Goal: Information Seeking & Learning: Learn about a topic

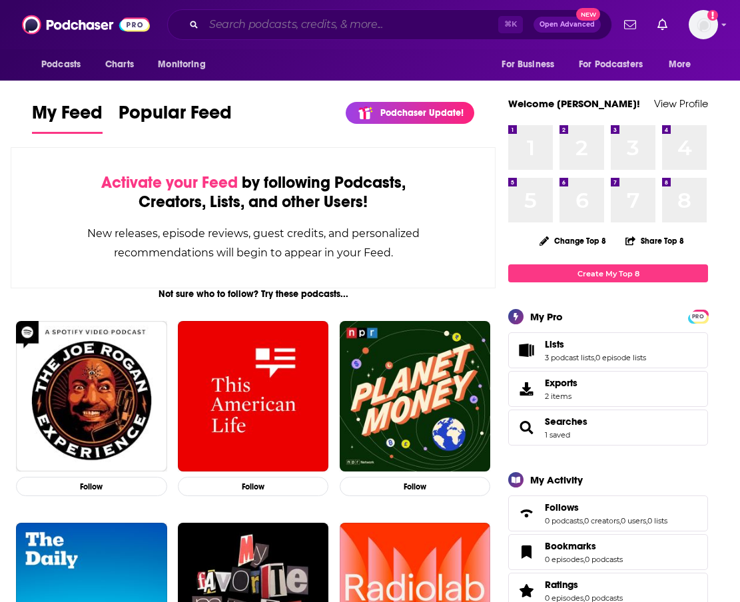
click at [412, 26] on input "Search podcasts, credits, & more..." at bounding box center [351, 24] width 294 height 21
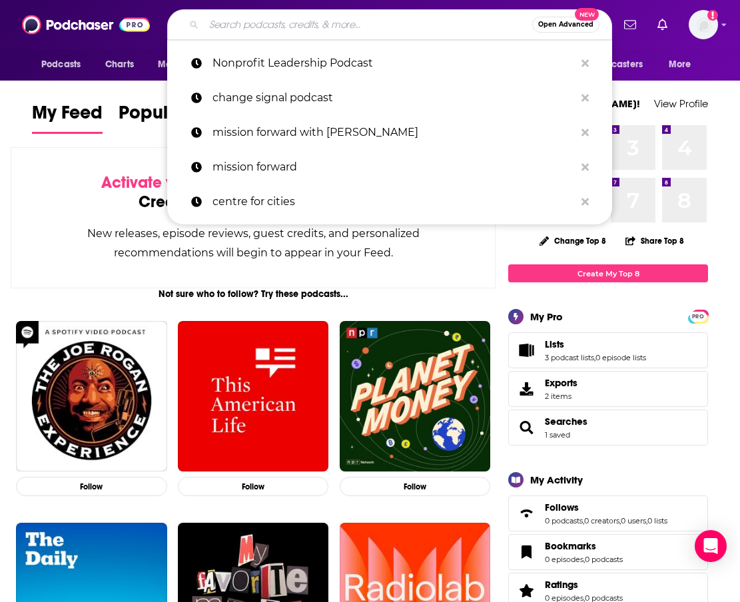
click at [306, 27] on input "Search podcasts, credits, & more..." at bounding box center [368, 24] width 328 height 21
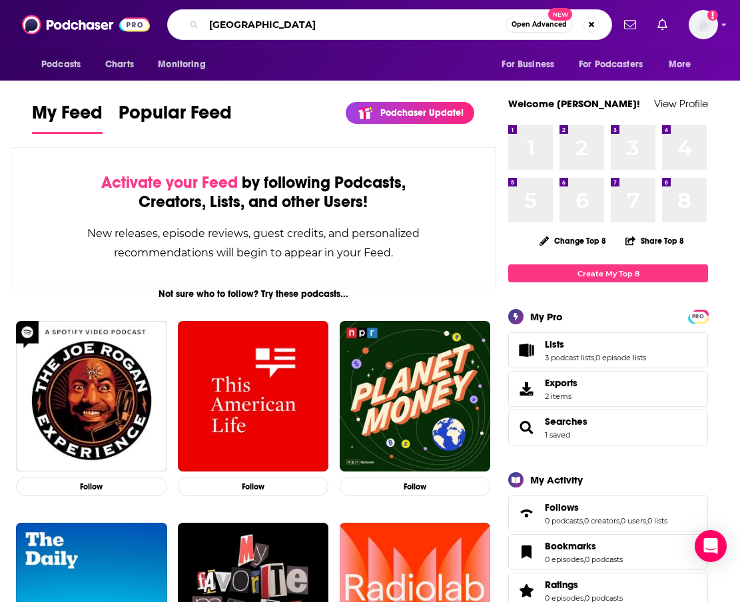
type input "museum archipelago"
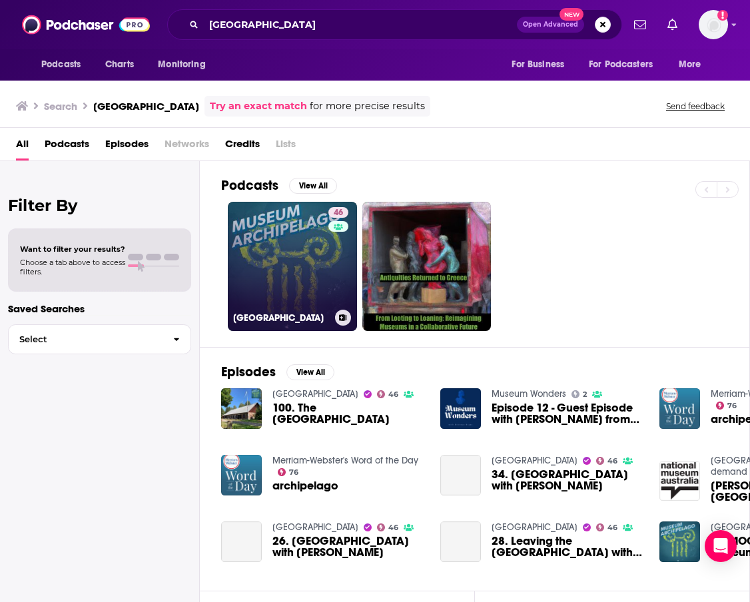
click at [291, 254] on link "46 Museum Archipelago" at bounding box center [292, 266] width 129 height 129
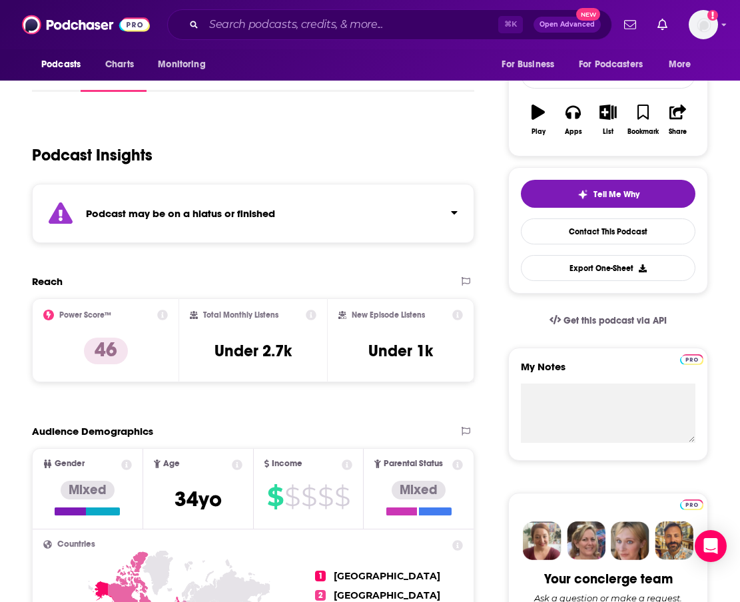
scroll to position [236, 0]
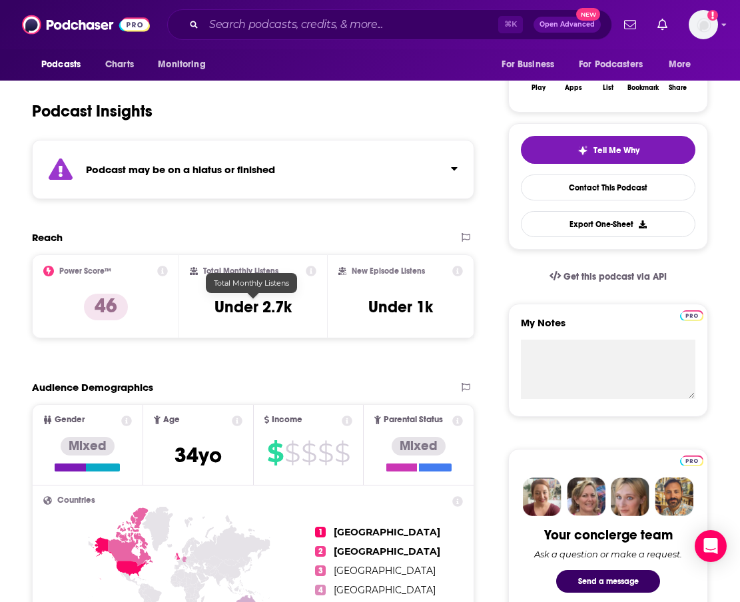
click at [276, 306] on h3 "Under 2.7k" at bounding box center [252, 307] width 77 height 20
click at [309, 18] on input "Search podcasts, credits, & more..." at bounding box center [351, 24] width 294 height 21
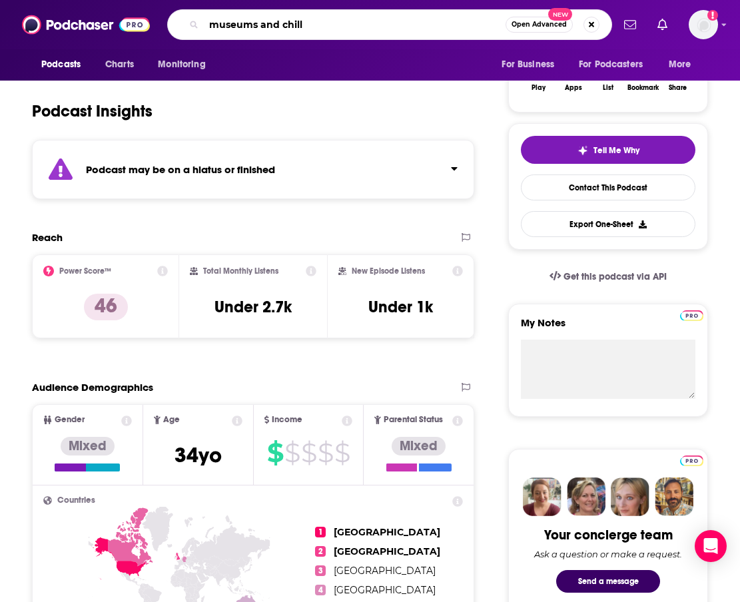
type input "museums and chill"
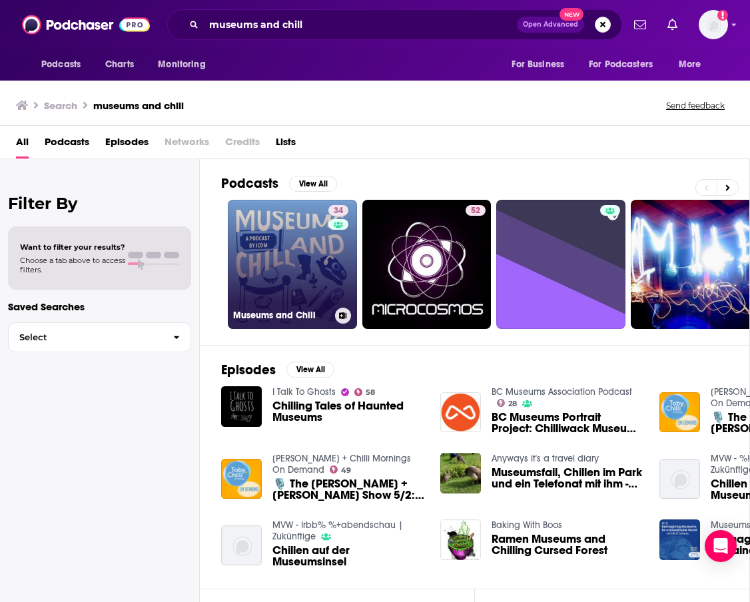
click at [290, 255] on link "34 Museums and Chill" at bounding box center [292, 264] width 129 height 129
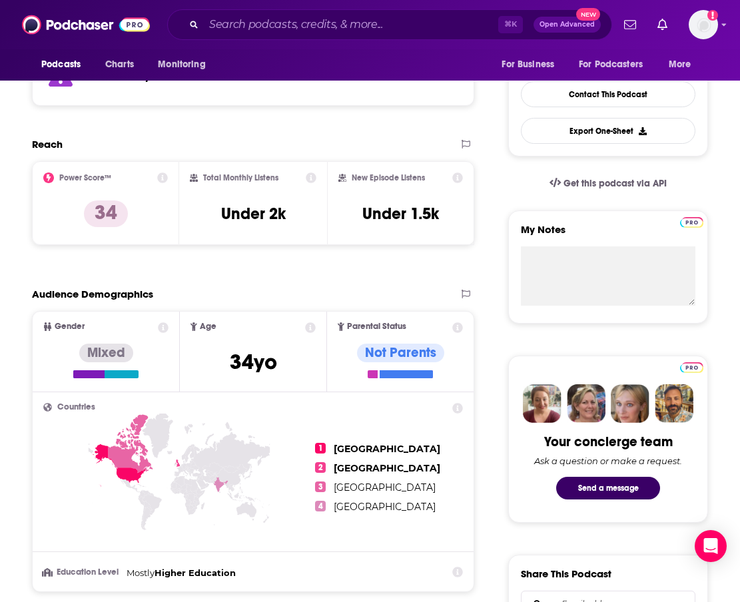
scroll to position [318, 0]
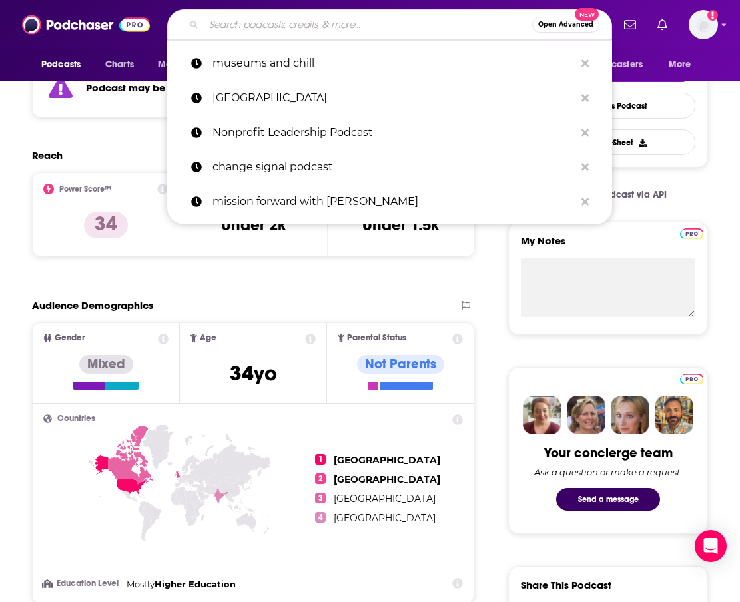
click at [314, 35] on input "Search podcasts, credits, & more..." at bounding box center [368, 24] width 328 height 21
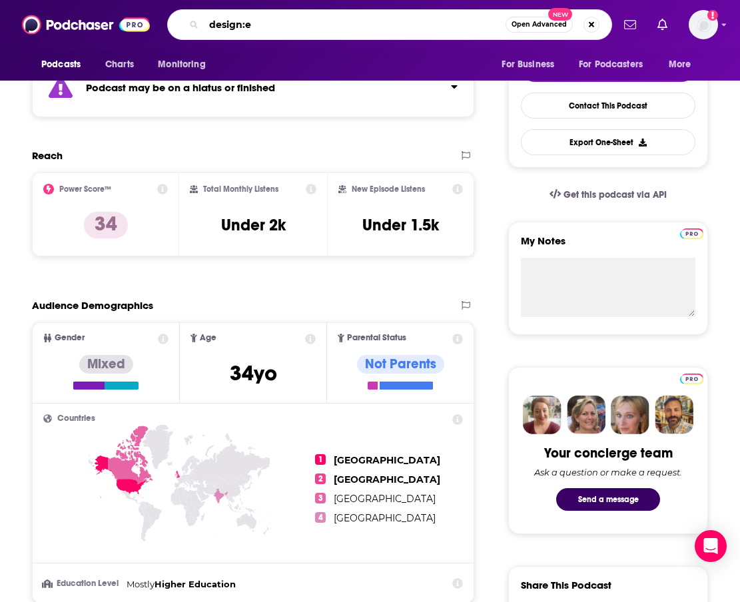
type input "design:ed"
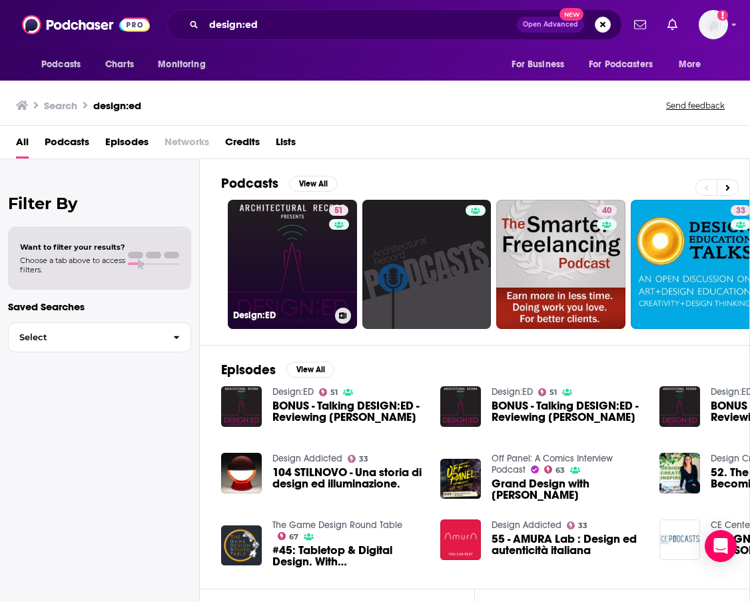
click at [280, 266] on link "51 Design:ED" at bounding box center [292, 264] width 129 height 129
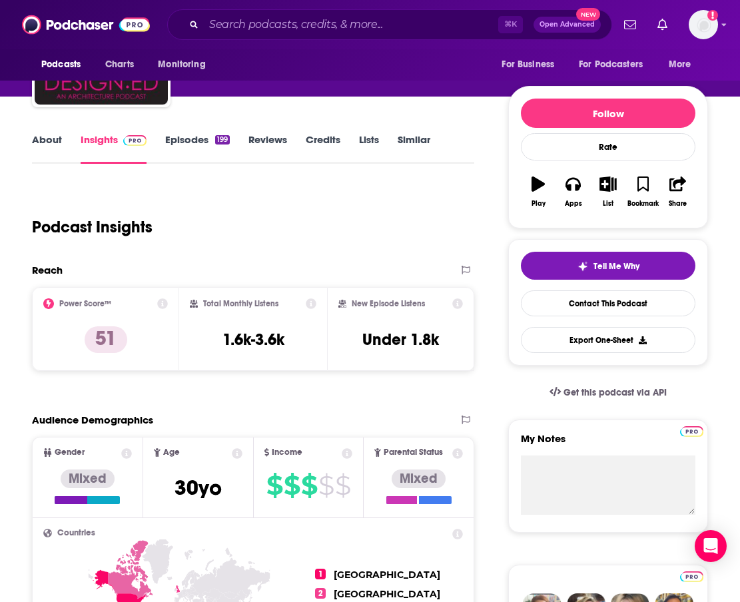
scroll to position [125, 0]
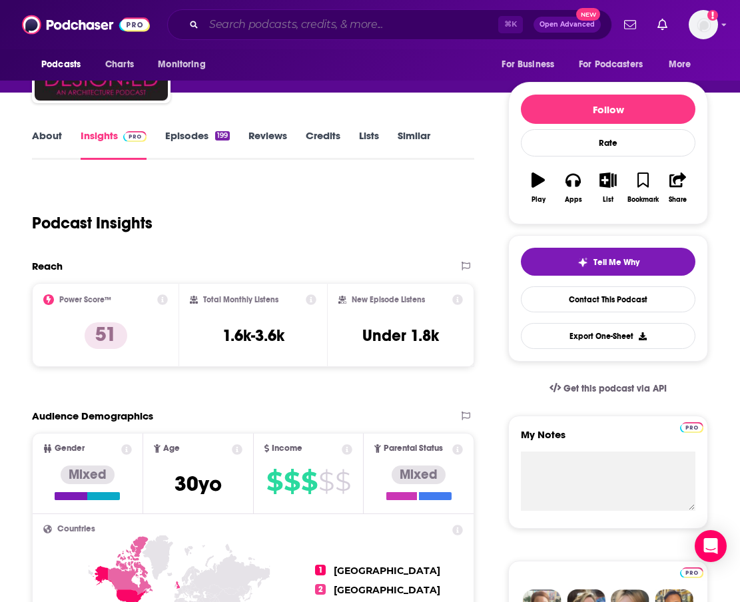
click at [280, 15] on input "Search podcasts, credits, & more..." at bounding box center [351, 24] width 294 height 21
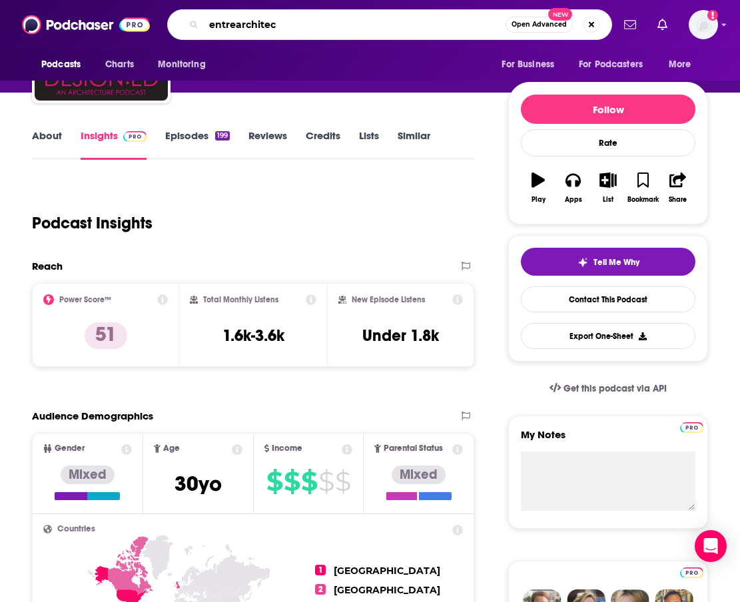
type input "entrearchitect"
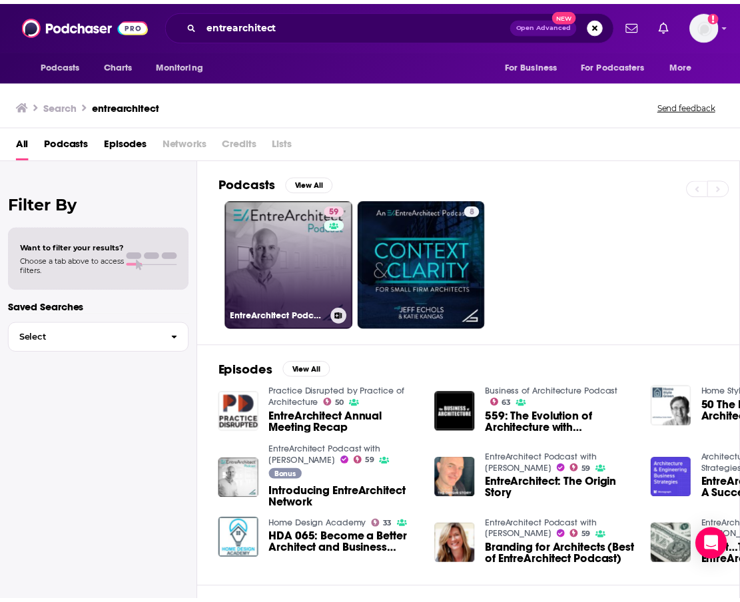
scroll to position [3, 0]
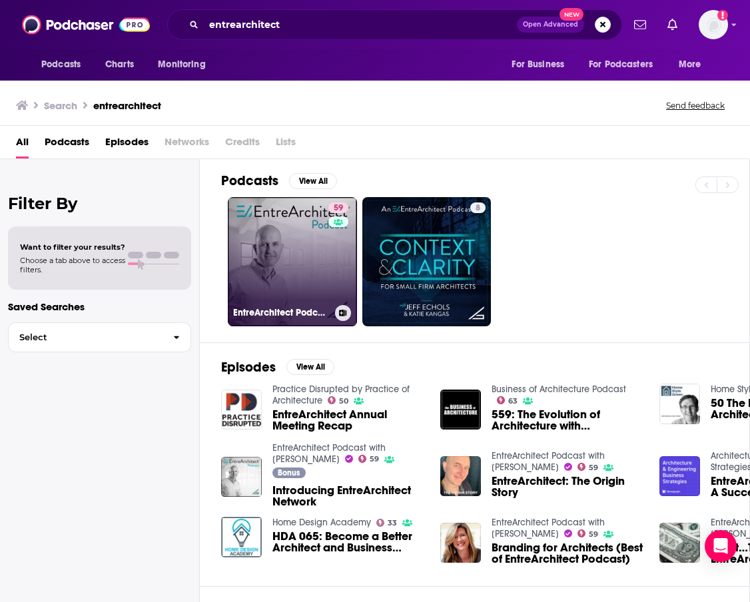
click at [278, 274] on link "59 EntreArchitect Podcast with Mark R. LePage" at bounding box center [292, 261] width 129 height 129
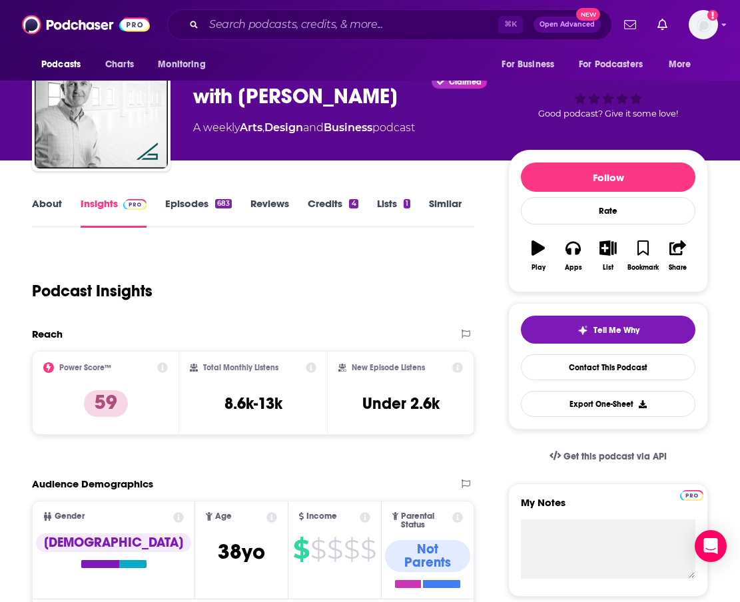
scroll to position [131, 0]
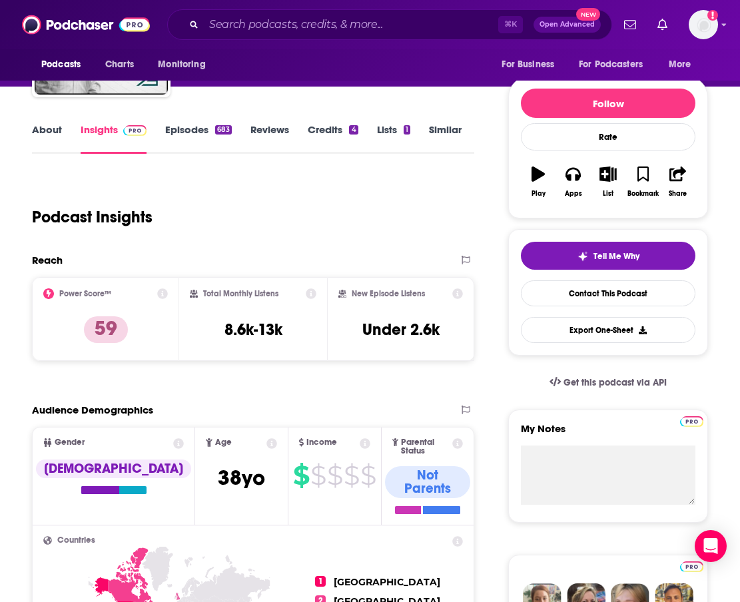
click at [315, 35] on div "⌘ K Open Advanced New" at bounding box center [389, 24] width 445 height 31
click at [318, 25] on input "Search podcasts, credits, & more..." at bounding box center [351, 24] width 294 height 21
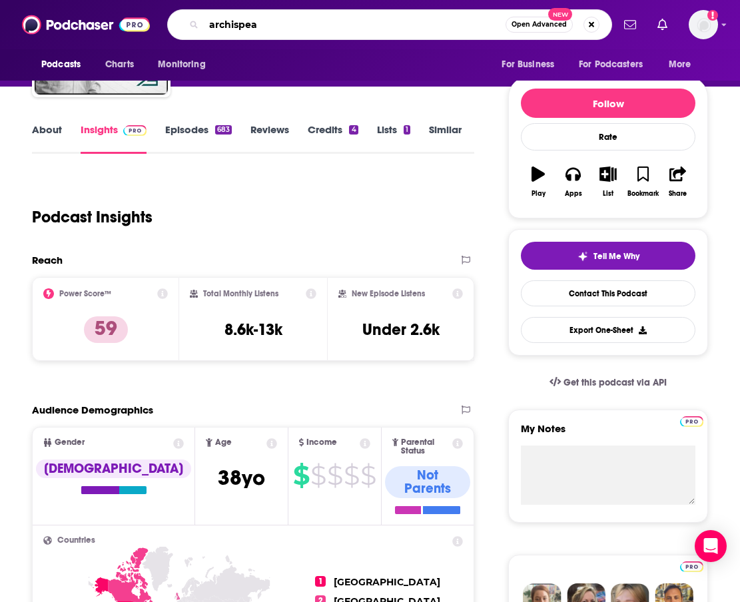
type input "archispeak"
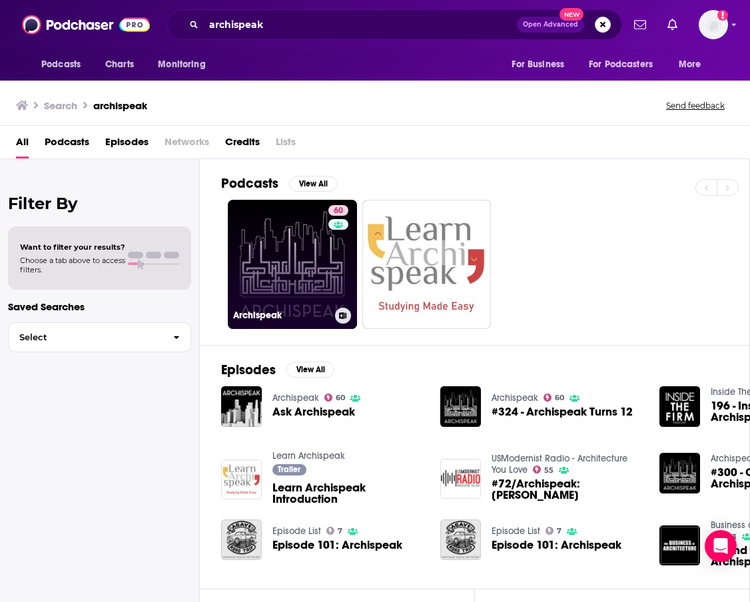
click at [308, 262] on link "60 Archispeak" at bounding box center [292, 264] width 129 height 129
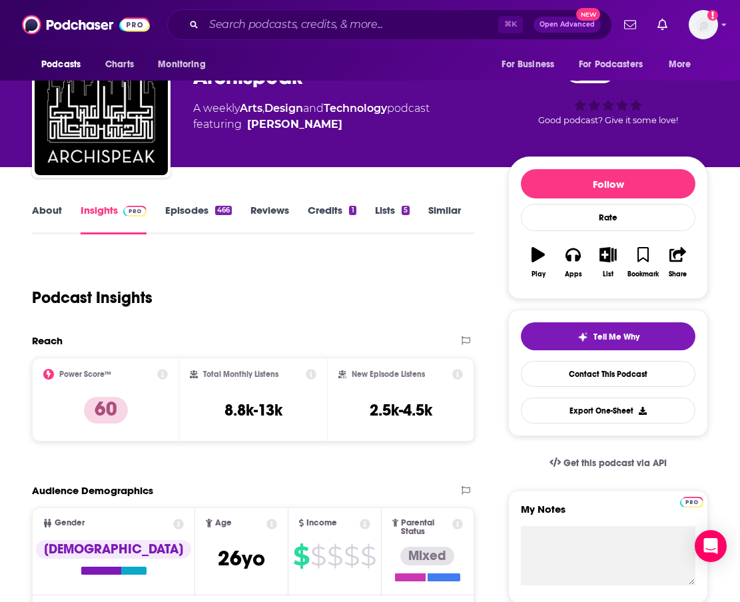
scroll to position [131, 0]
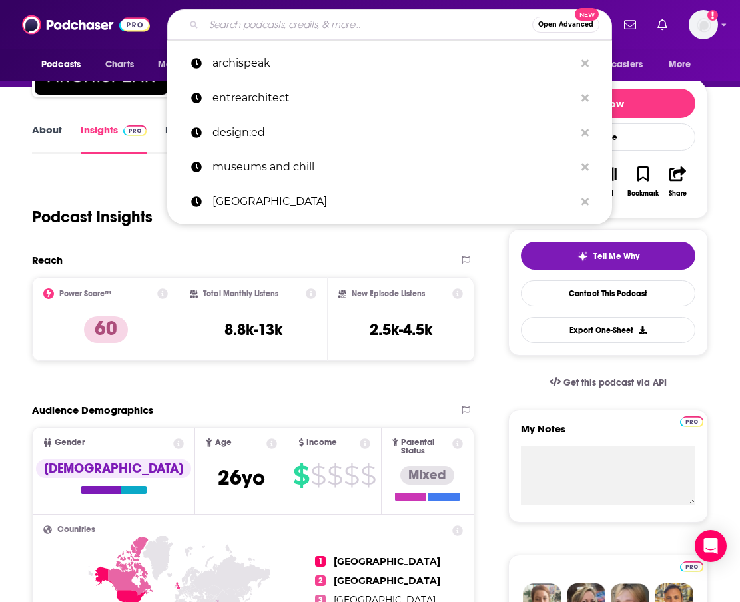
click at [274, 24] on input "Search podcasts, credits, & more..." at bounding box center [368, 24] width 328 height 21
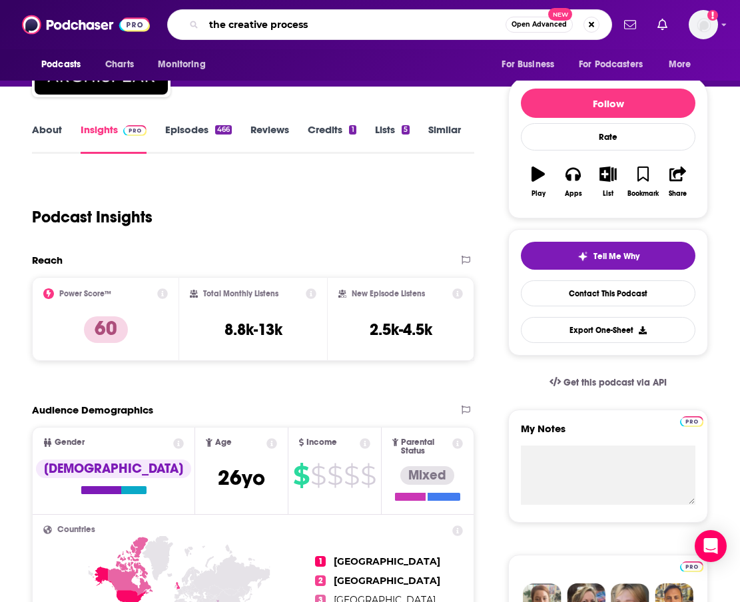
type input "the creative process"
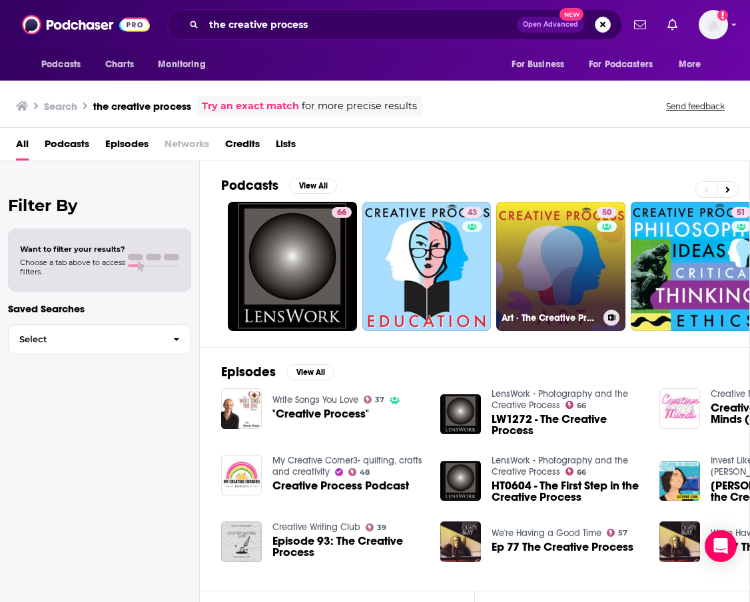
click at [548, 287] on link "50 Art · The Creative Process: Artists, Curators, Museum Directors Talk Art, Li…" at bounding box center [560, 266] width 129 height 129
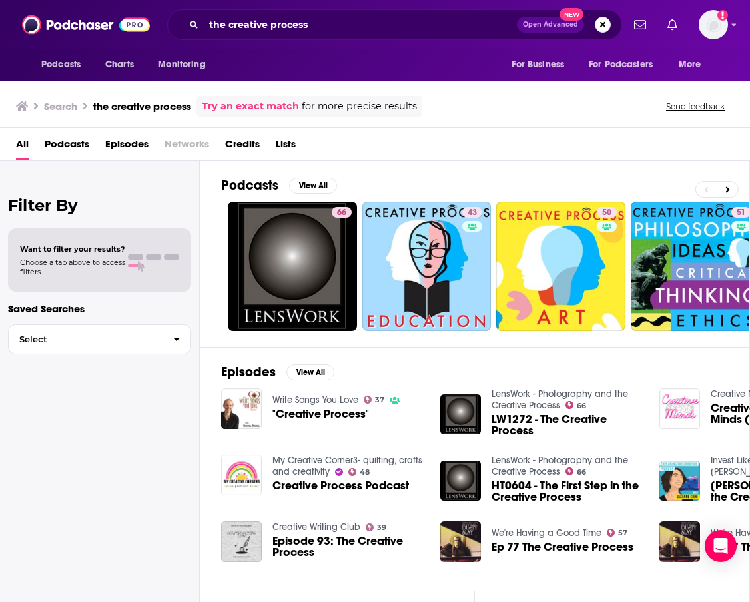
click at [65, 151] on span "Podcasts" at bounding box center [67, 146] width 45 height 27
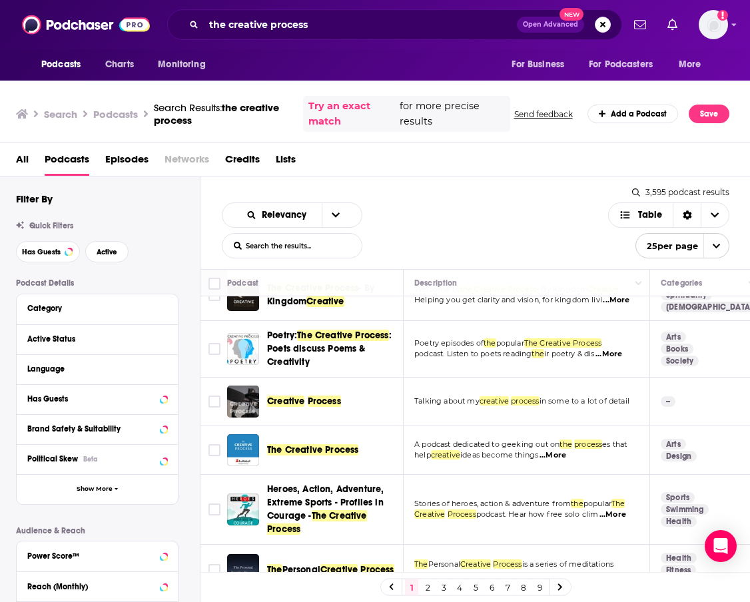
scroll to position [370, 0]
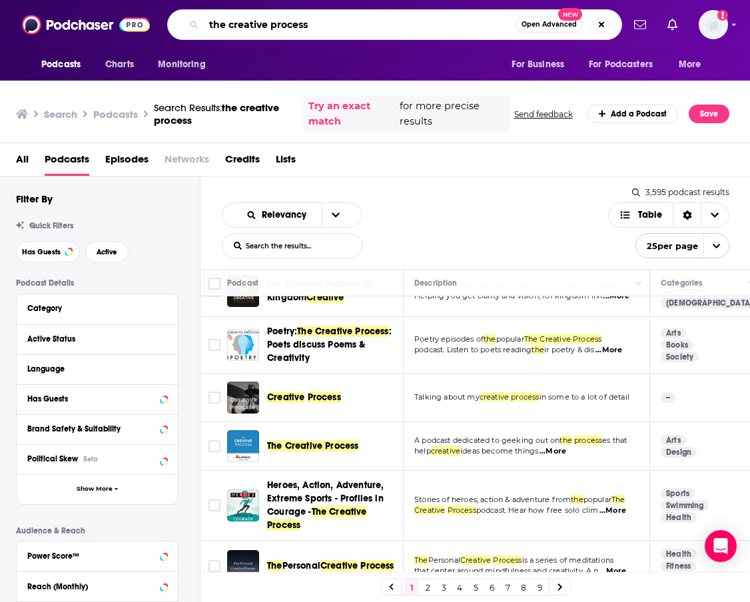
click at [318, 15] on input "the creative process" at bounding box center [360, 24] width 312 height 21
click at [323, 25] on input "the creative process" at bounding box center [360, 24] width 312 height 21
type input "the creative process mia funk"
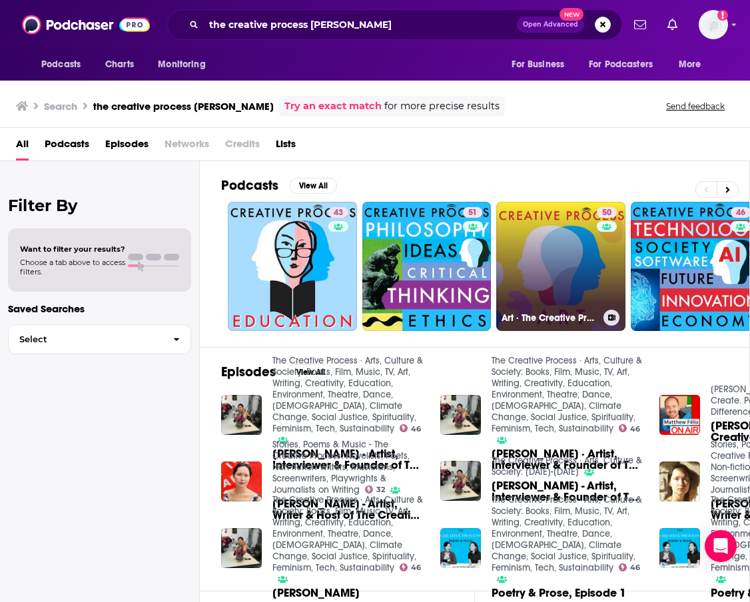
click at [551, 282] on link "50 Art · The Creative Process: Artists, Curators, Museum Directors Talk Art, Li…" at bounding box center [560, 266] width 129 height 129
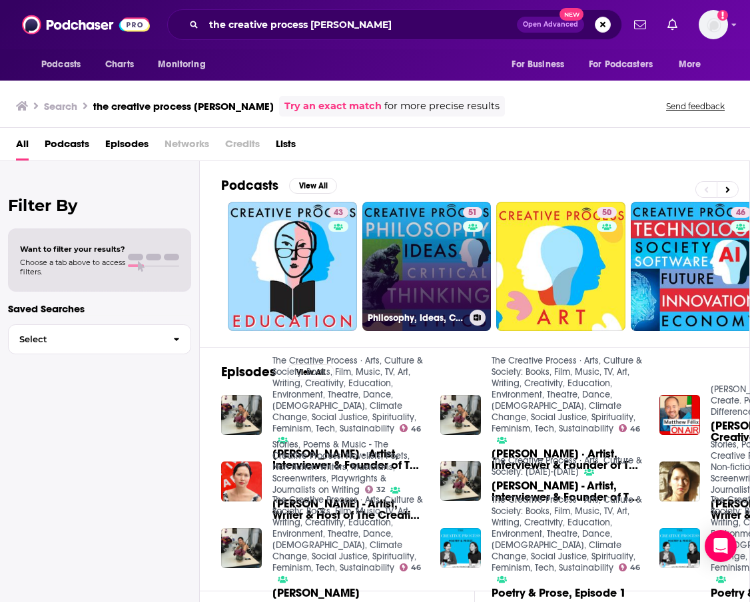
click at [413, 278] on link "51 Philosophy, Ideas, Critical Thinking, Ethics & Morality: The Creative Proces…" at bounding box center [426, 266] width 129 height 129
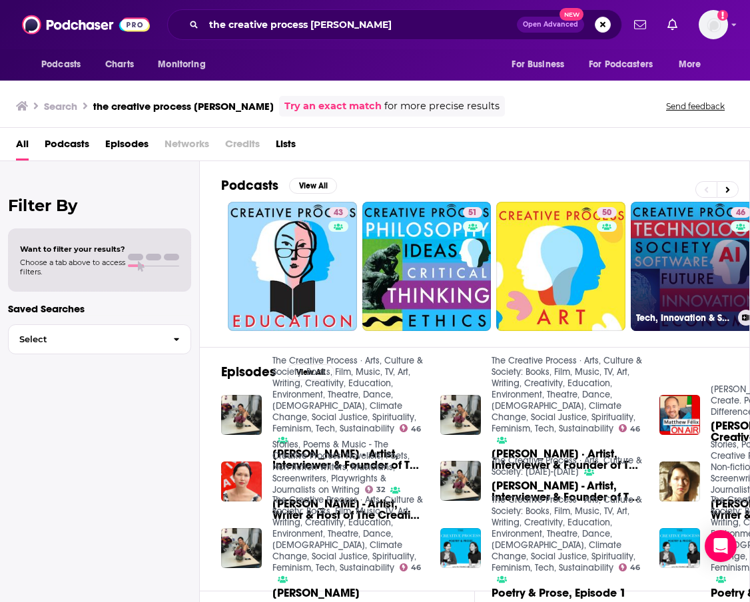
click at [583, 266] on link "46 Tech, Innovation & Society - The Creative Process: Technology, AI, Software,…" at bounding box center [695, 266] width 129 height 129
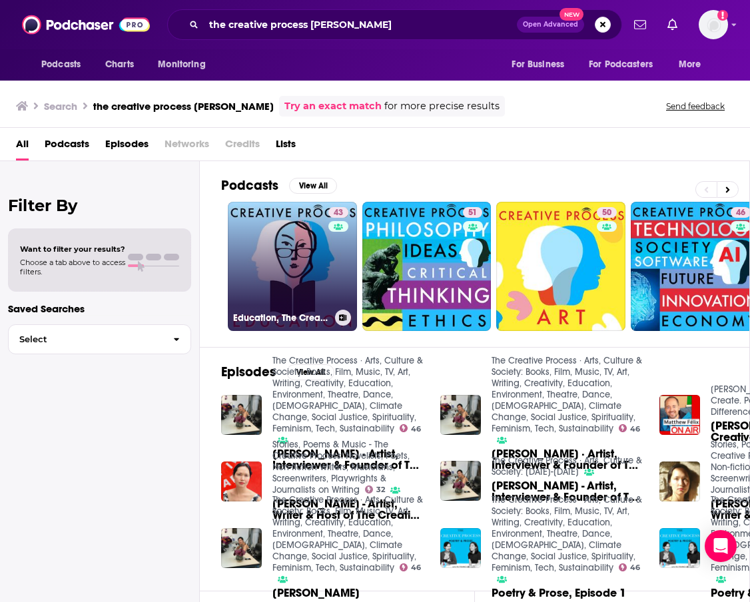
click at [281, 286] on link "43 Education, The Creative Process: Educators, Writers, Artists, Activists Talk…" at bounding box center [292, 266] width 129 height 129
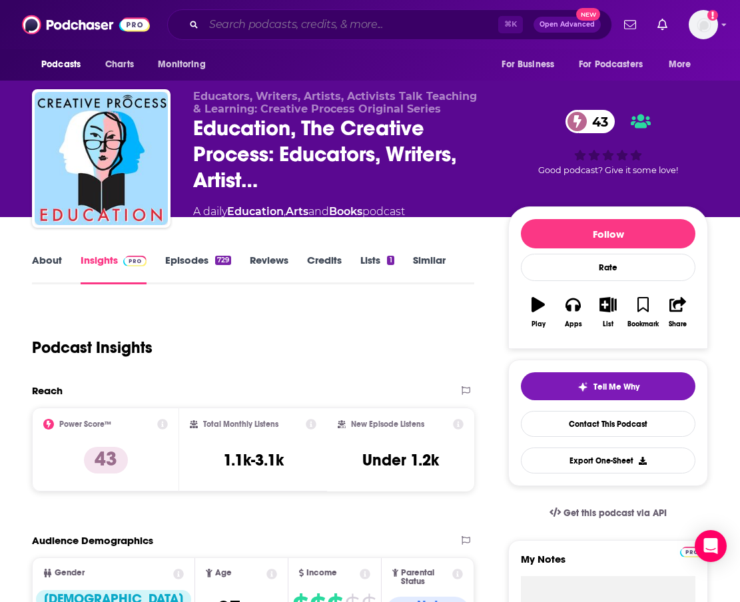
click at [280, 25] on input "Search podcasts, credits, & more..." at bounding box center [351, 24] width 294 height 21
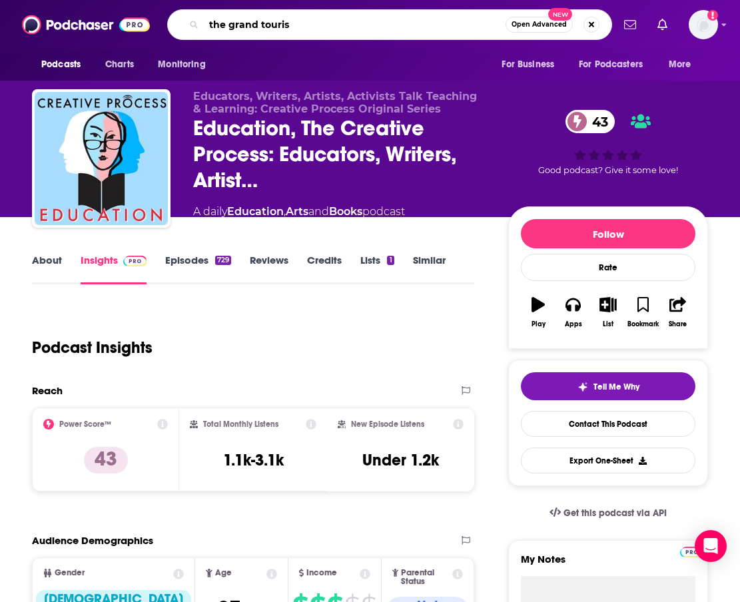
type input "the grand tourist"
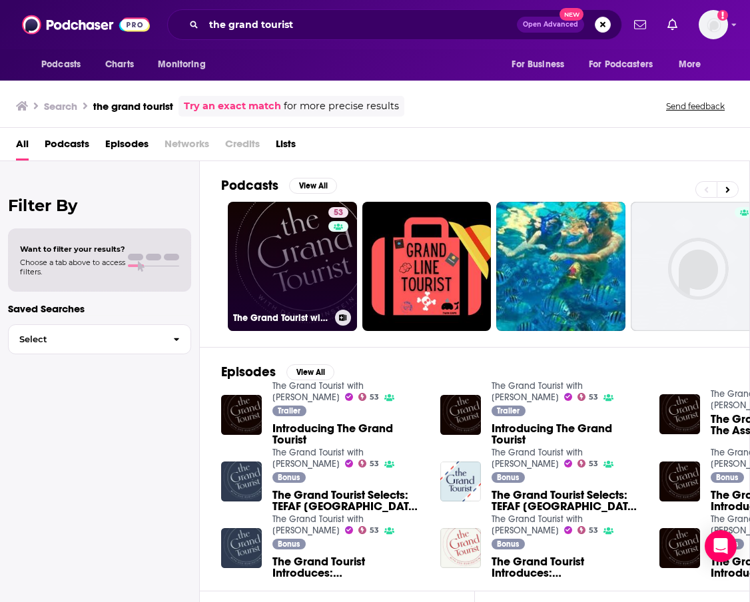
click at [303, 267] on link "53 The Grand Tourist with Dan Rubinstein" at bounding box center [292, 266] width 129 height 129
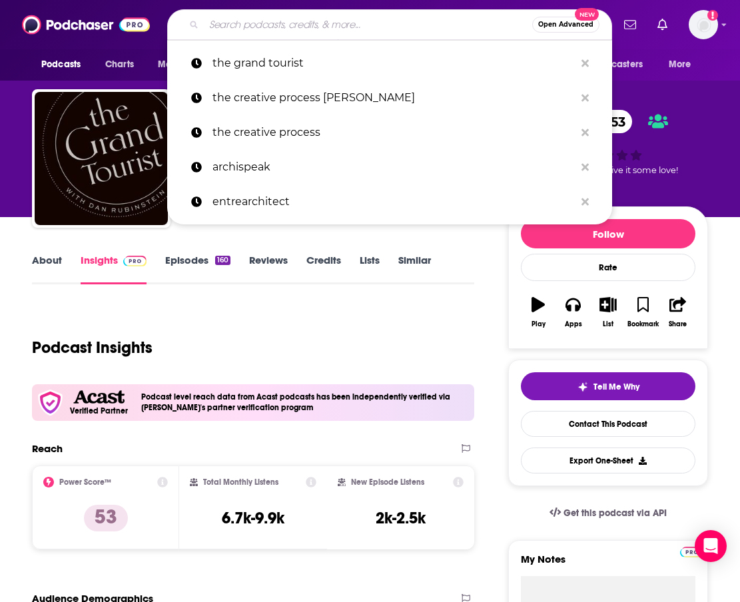
click at [290, 27] on input "Search podcasts, credits, & more..." at bounding box center [368, 24] width 328 height 21
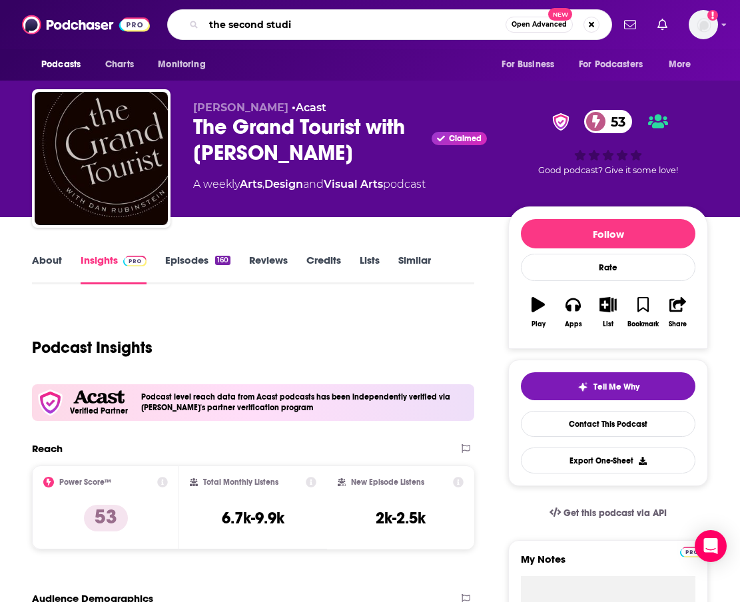
type input "the second studio"
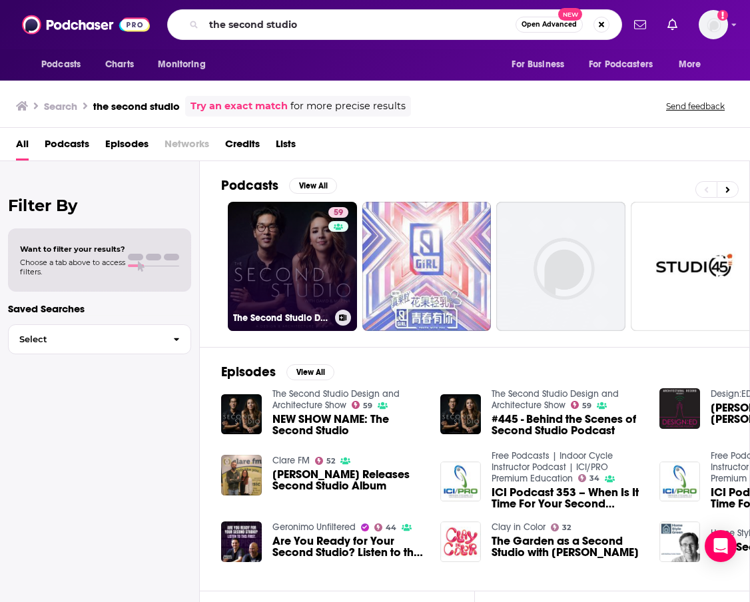
click at [256, 267] on link "59 The Second Studio Design and Architecture Show" at bounding box center [292, 266] width 129 height 129
